Goal: Task Accomplishment & Management: Manage account settings

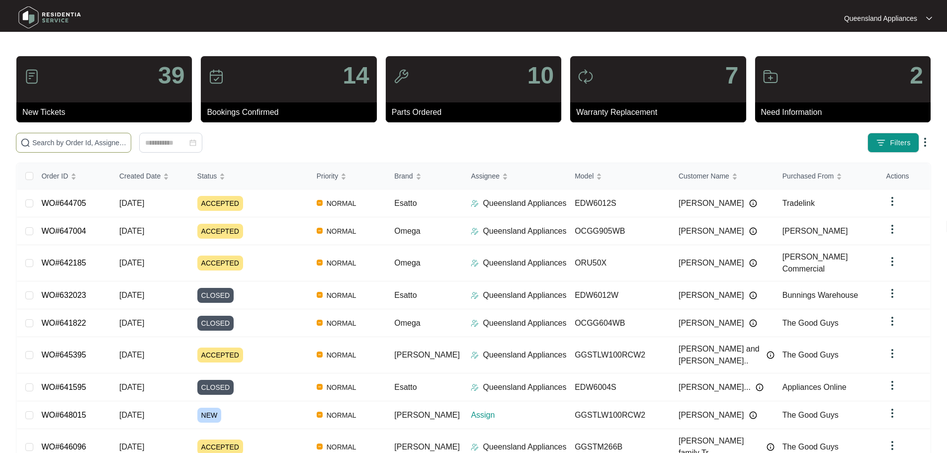
click at [93, 144] on input "text" at bounding box center [79, 142] width 94 height 11
paste input "646096"
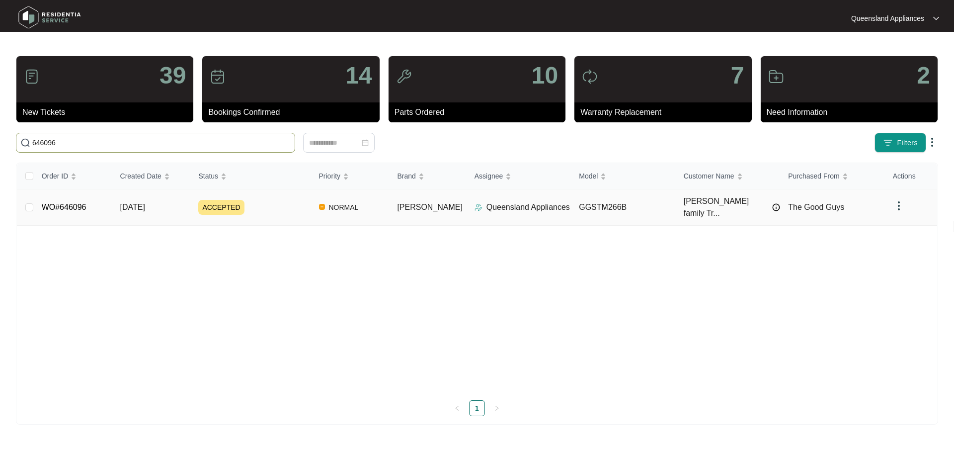
type input "646096"
click at [70, 203] on link "WO#646096" at bounding box center [64, 207] width 45 height 8
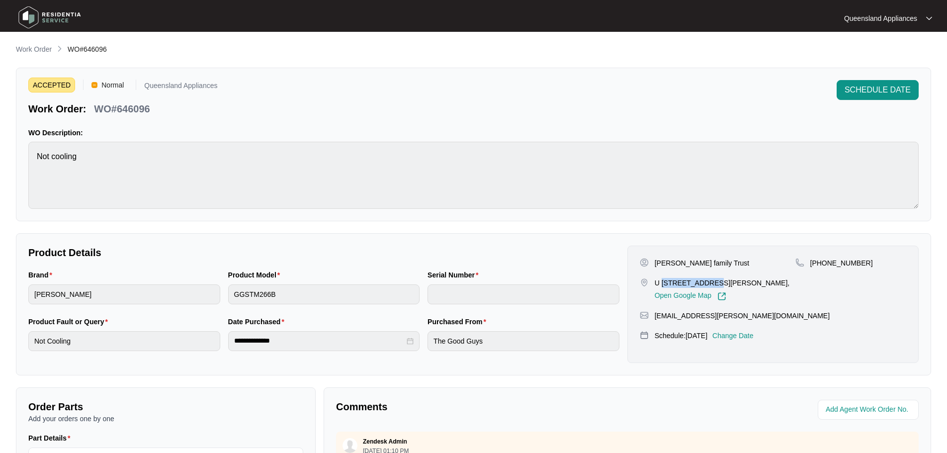
drag, startPoint x: 662, startPoint y: 282, endPoint x: 707, endPoint y: 282, distance: 44.2
click at [707, 282] on p "U [STREET_ADDRESS][PERSON_NAME]," at bounding box center [721, 283] width 135 height 10
copy p "[STREET_ADDRESS][PERSON_NAME]"
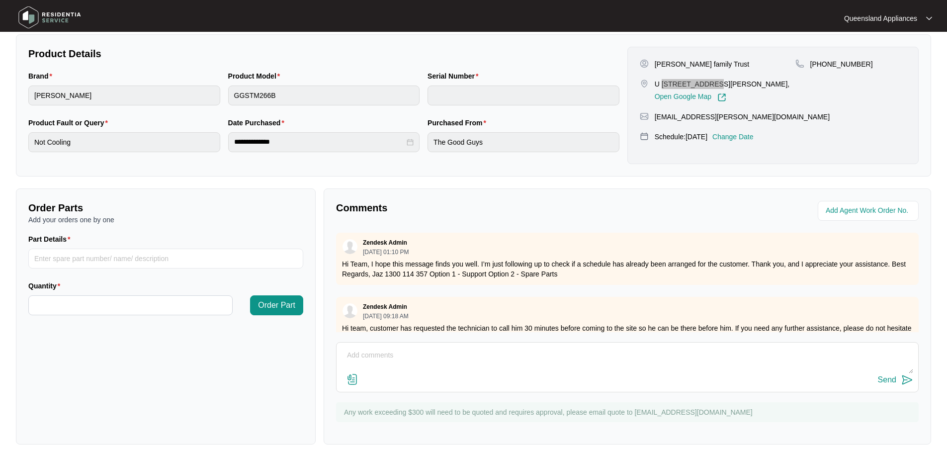
scroll to position [24, 0]
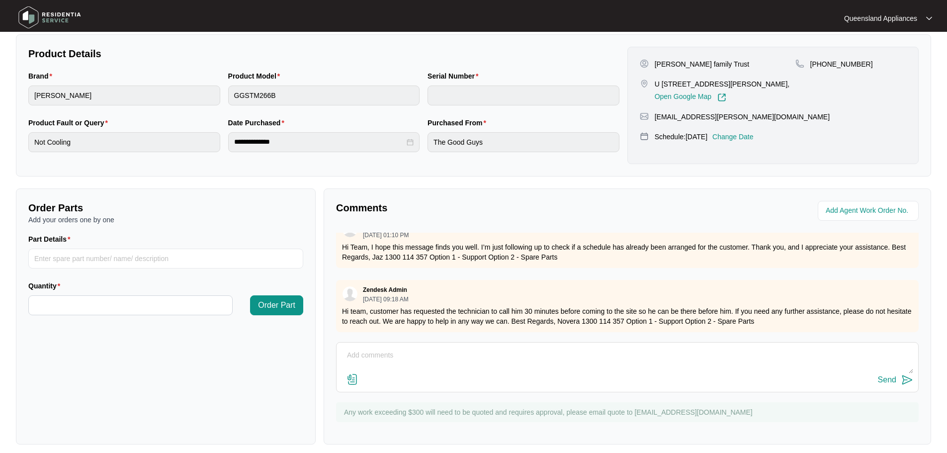
click at [363, 347] on textarea at bounding box center [626, 360] width 571 height 26
type textarea "H"
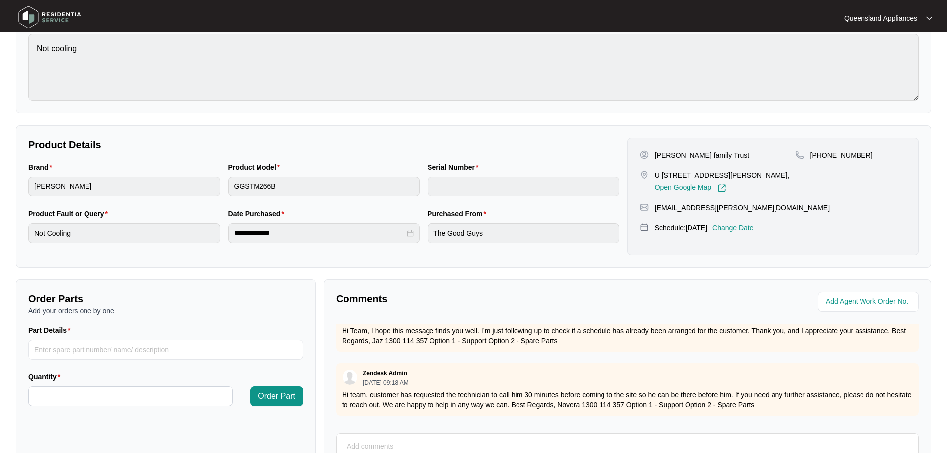
scroll to position [0, 0]
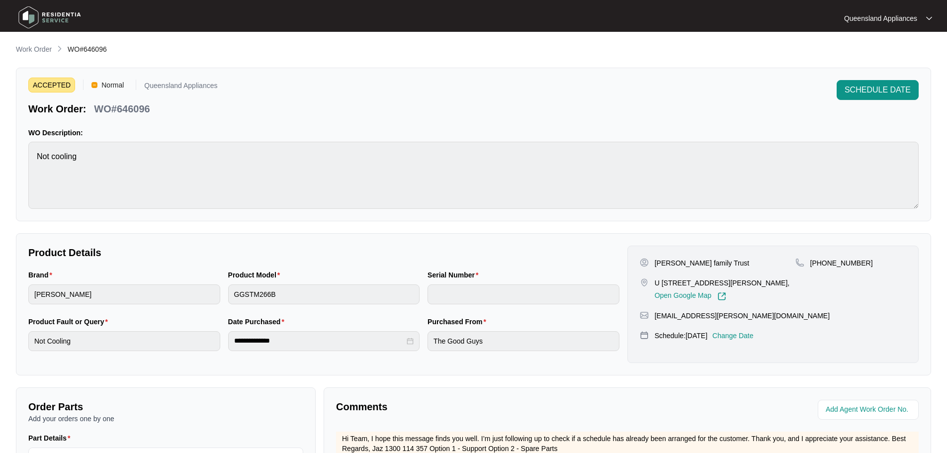
click at [37, 51] on p "Work Order" at bounding box center [34, 49] width 36 height 10
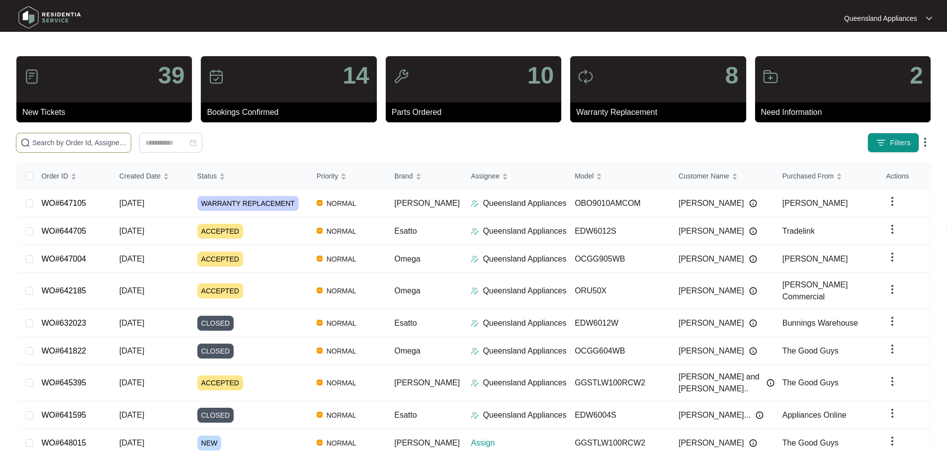
click at [91, 142] on input "text" at bounding box center [79, 142] width 94 height 11
paste input "648015"
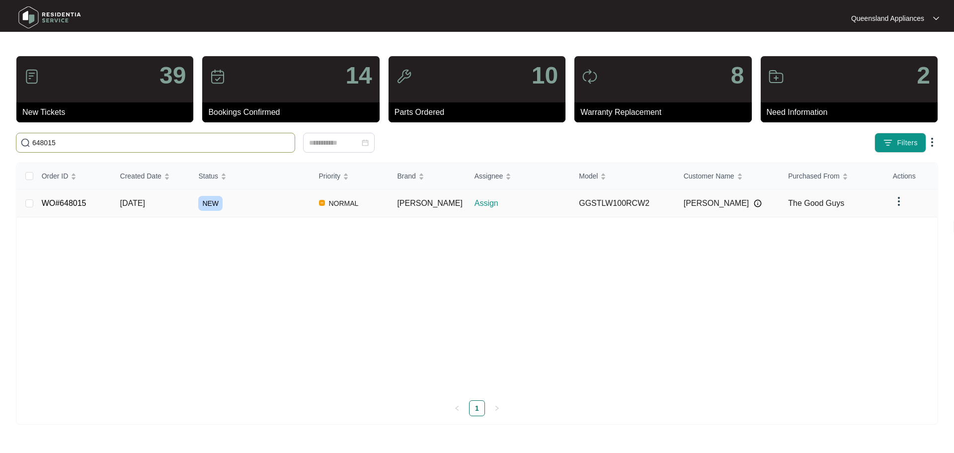
type input "648015"
click at [70, 202] on link "WO#648015" at bounding box center [64, 203] width 45 height 8
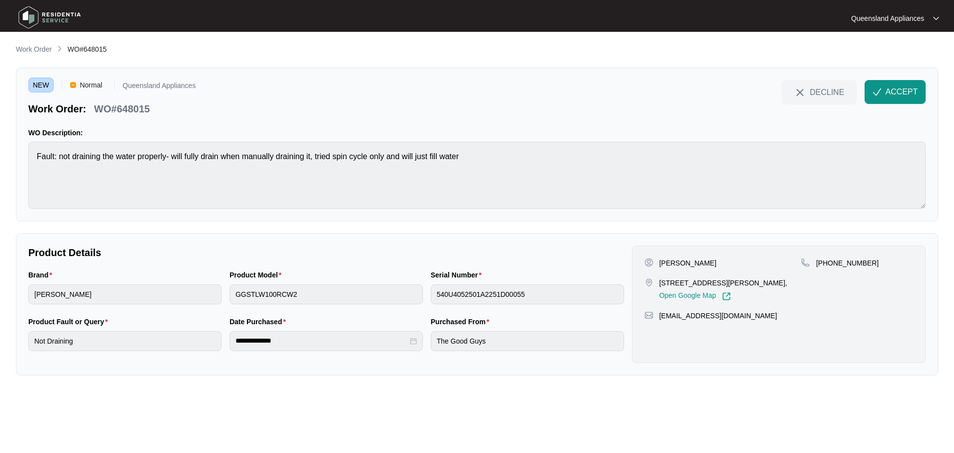
click at [145, 107] on p "WO#648015" at bounding box center [122, 109] width 56 height 14
copy p "648015"
click at [852, 261] on p "[PHONE_NUMBER]" at bounding box center [847, 263] width 63 height 10
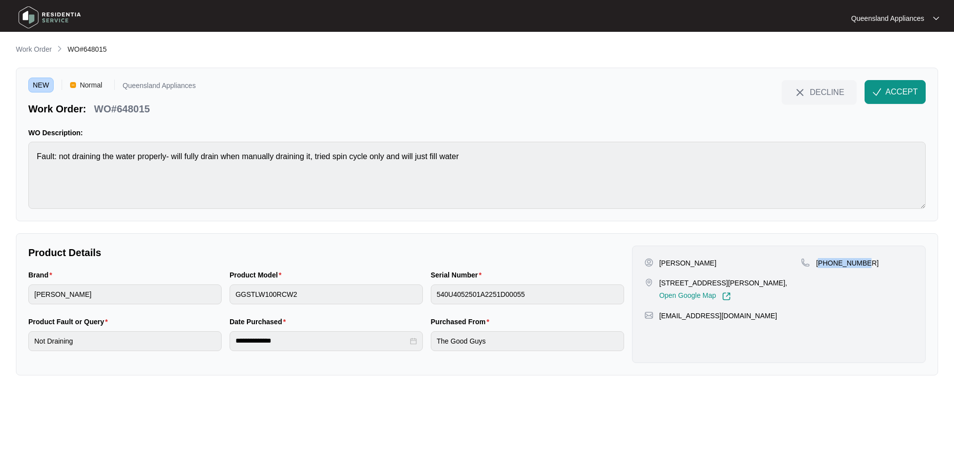
copy p "61459831878"
click at [900, 91] on span "ACCEPT" at bounding box center [901, 92] width 32 height 12
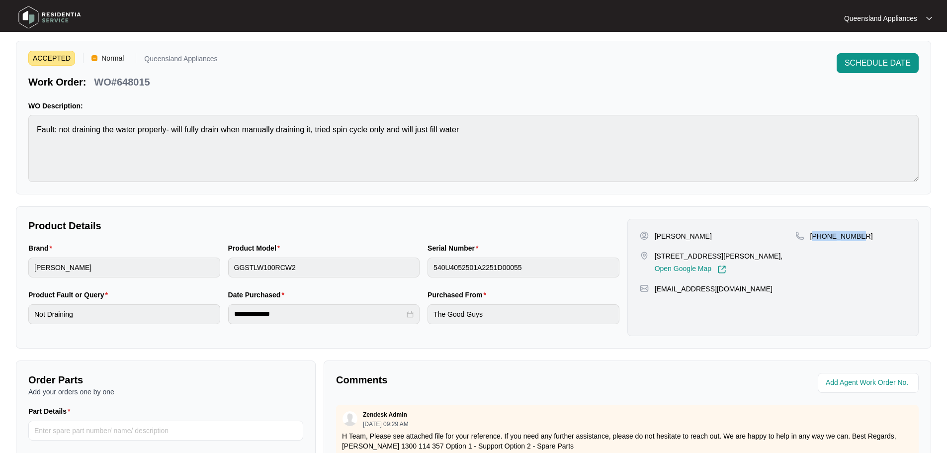
scroll to position [8, 0]
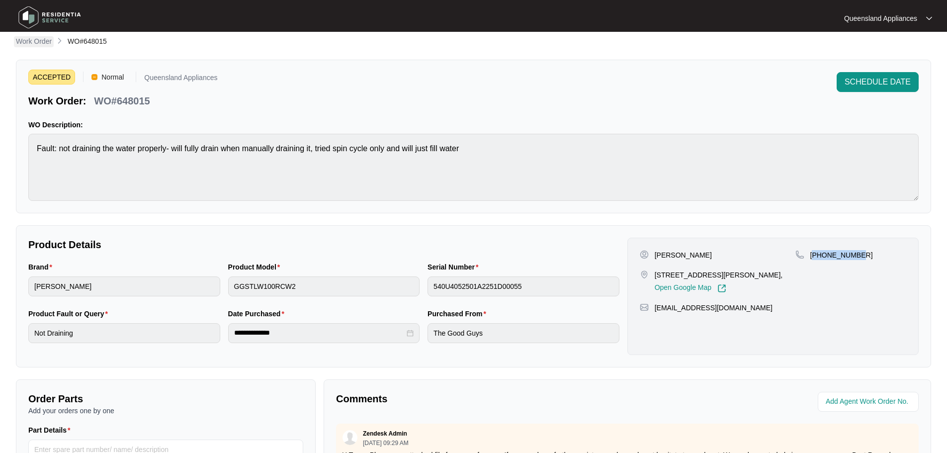
click at [37, 42] on p "Work Order" at bounding box center [34, 41] width 36 height 10
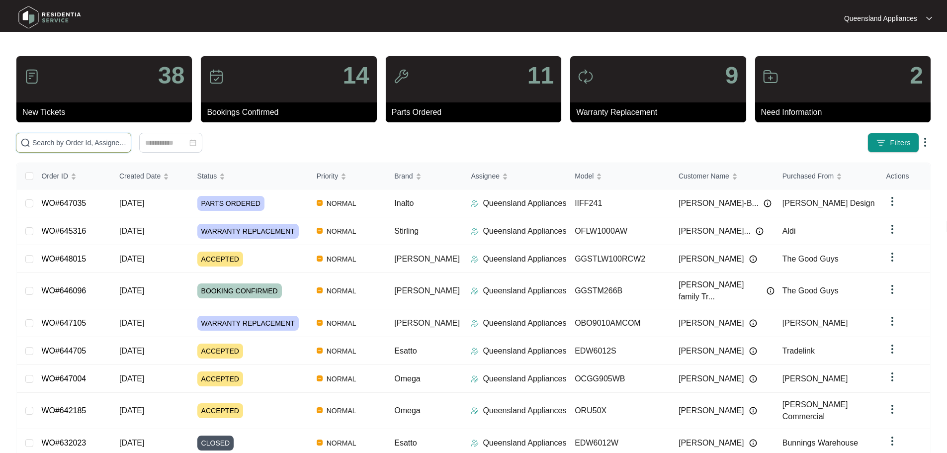
click at [61, 147] on input "text" at bounding box center [79, 142] width 94 height 11
type input "647630"
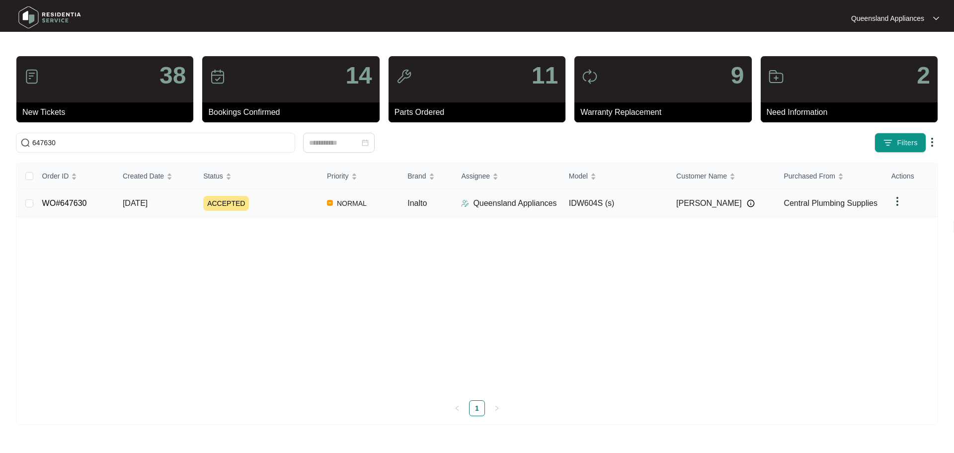
click at [80, 199] on link "WO#647630" at bounding box center [64, 203] width 45 height 8
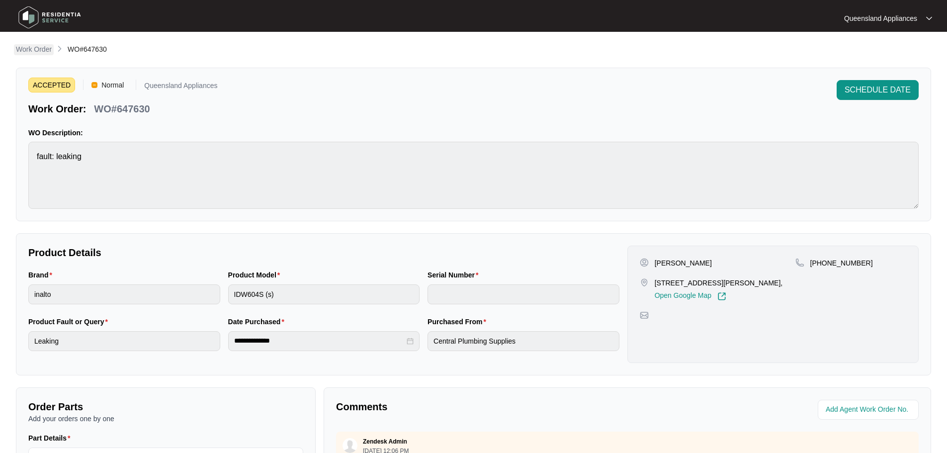
click at [36, 45] on p "Work Order" at bounding box center [34, 49] width 36 height 10
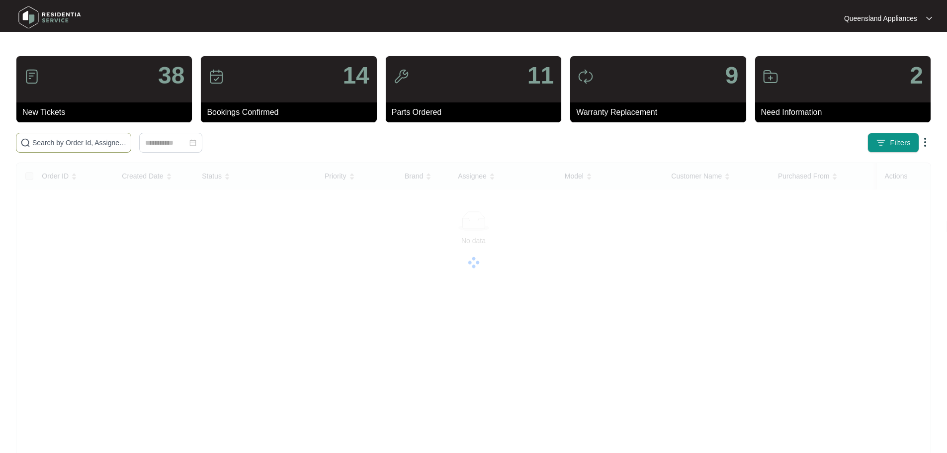
click at [95, 141] on input "text" at bounding box center [79, 142] width 94 height 11
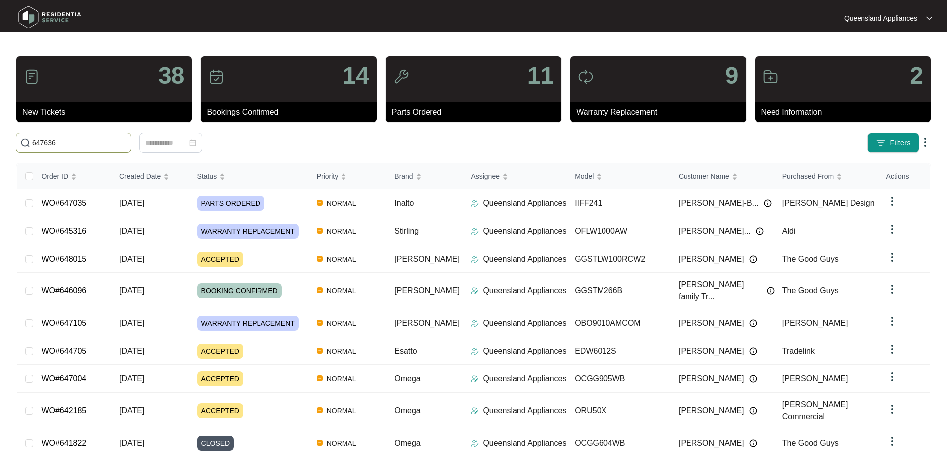
type input "647636"
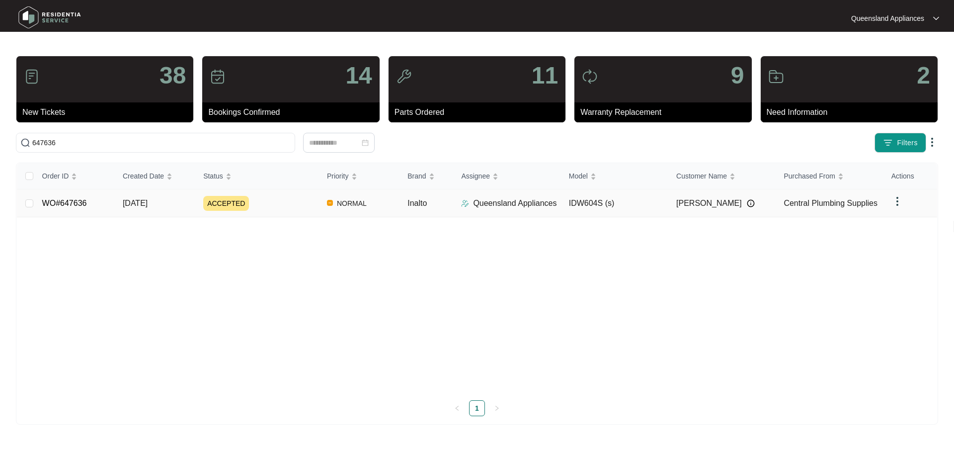
click at [78, 201] on link "WO#647636" at bounding box center [64, 203] width 45 height 8
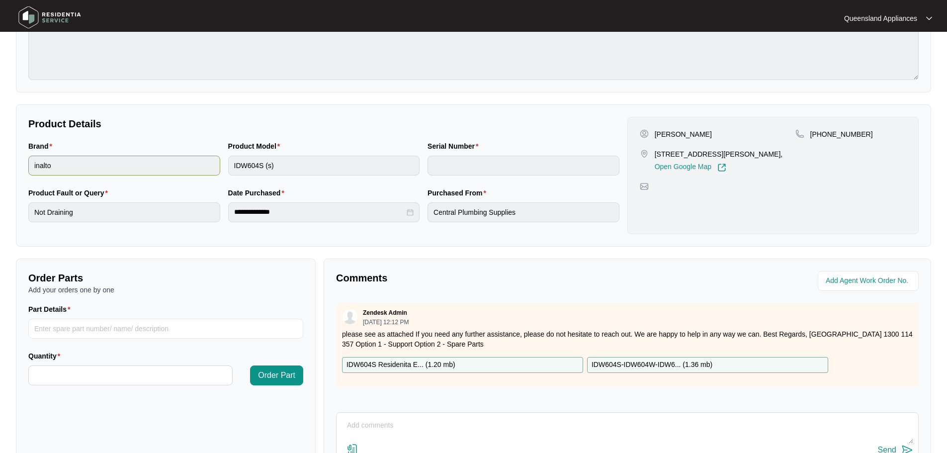
scroll to position [8, 0]
